Goal: Find specific page/section: Find specific page/section

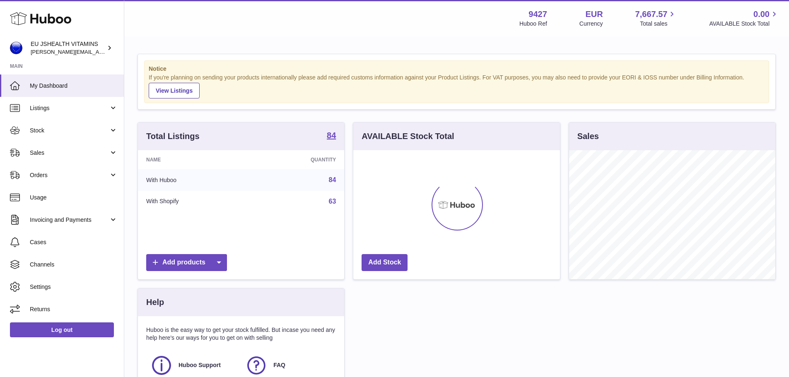
scroll to position [129, 207]
click at [24, 131] on link "Stock" at bounding box center [62, 130] width 124 height 22
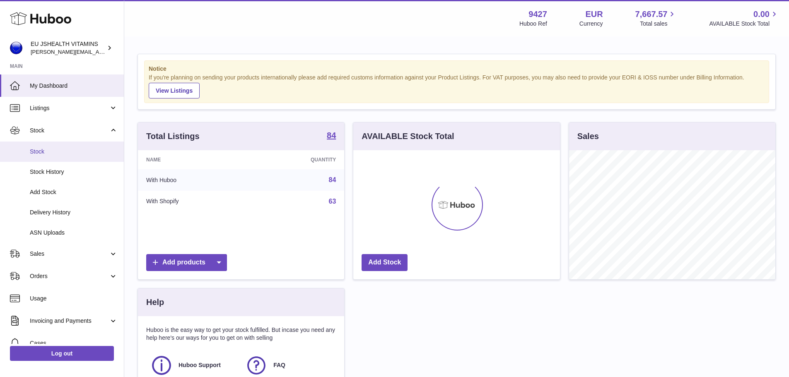
click at [35, 153] on span "Stock" at bounding box center [74, 152] width 88 height 8
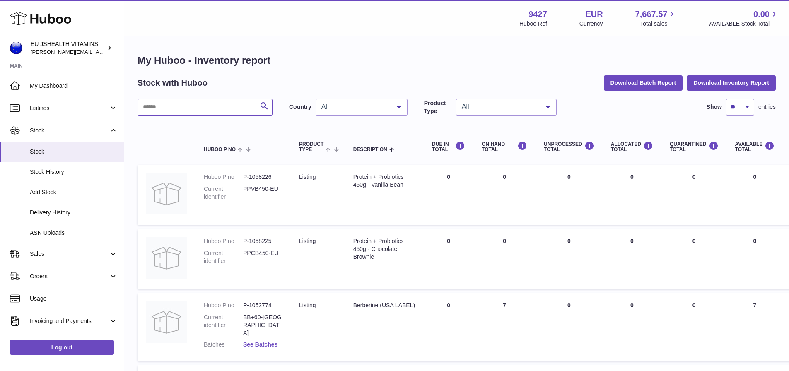
click at [186, 109] on input "text" at bounding box center [205, 107] width 135 height 17
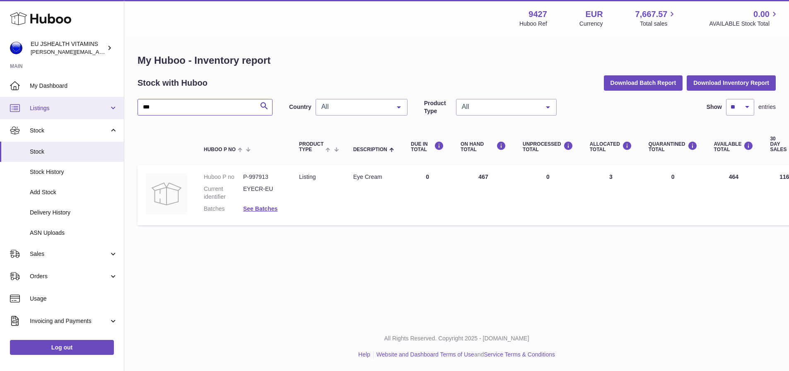
drag, startPoint x: 111, startPoint y: 109, endPoint x: 66, endPoint y: 109, distance: 45.2
click at [66, 109] on div "Huboo EU JSHEALTH VITAMINS laura@jessicasepel.com Main My Dashboard Listings No…" at bounding box center [394, 185] width 789 height 371
type input "*"
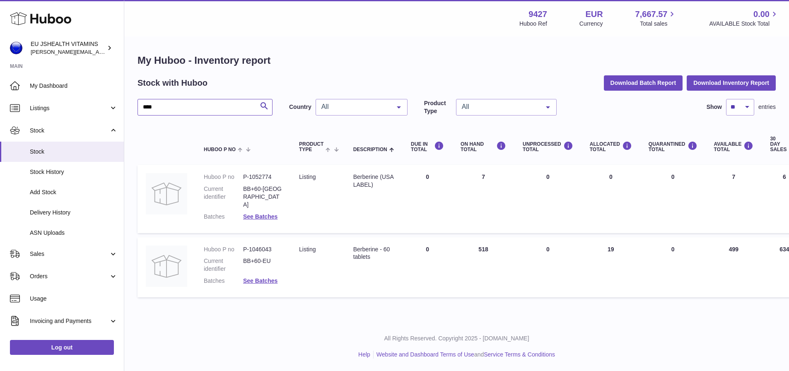
type input "****"
click at [86, 353] on link "Log out" at bounding box center [62, 347] width 104 height 15
